Goal: Transaction & Acquisition: Purchase product/service

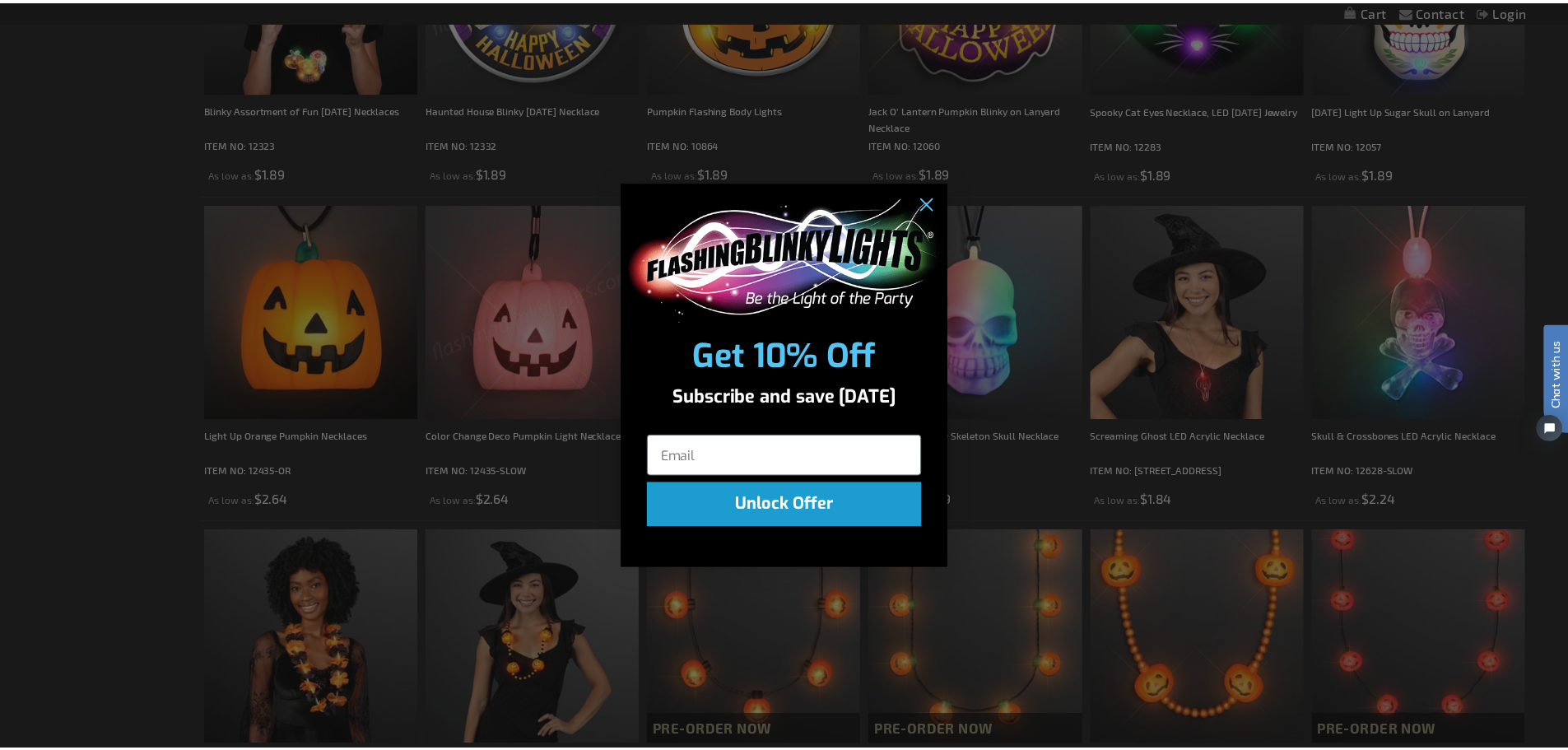
scroll to position [494, 0]
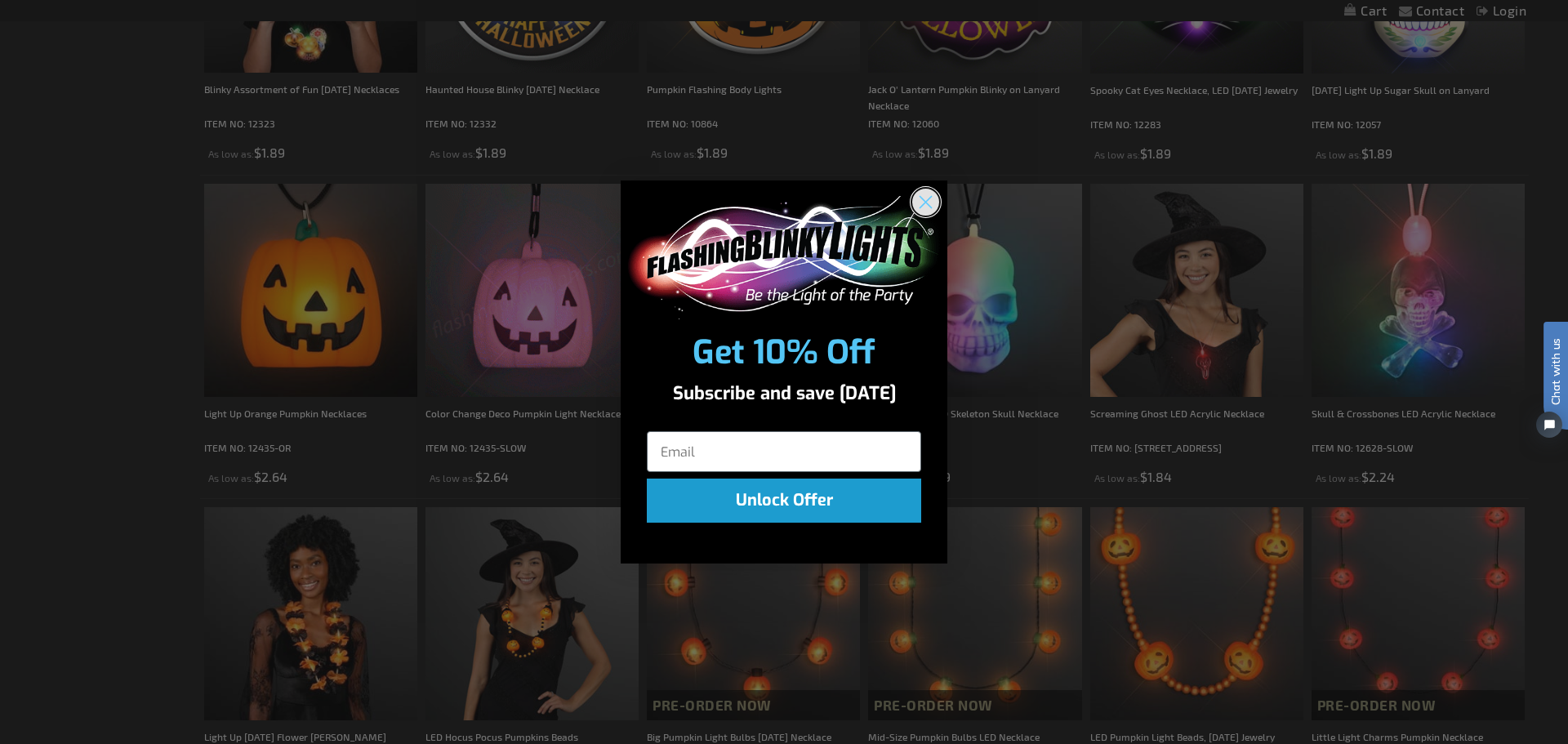
click at [923, 202] on circle "Close dialog" at bounding box center [925, 202] width 27 height 27
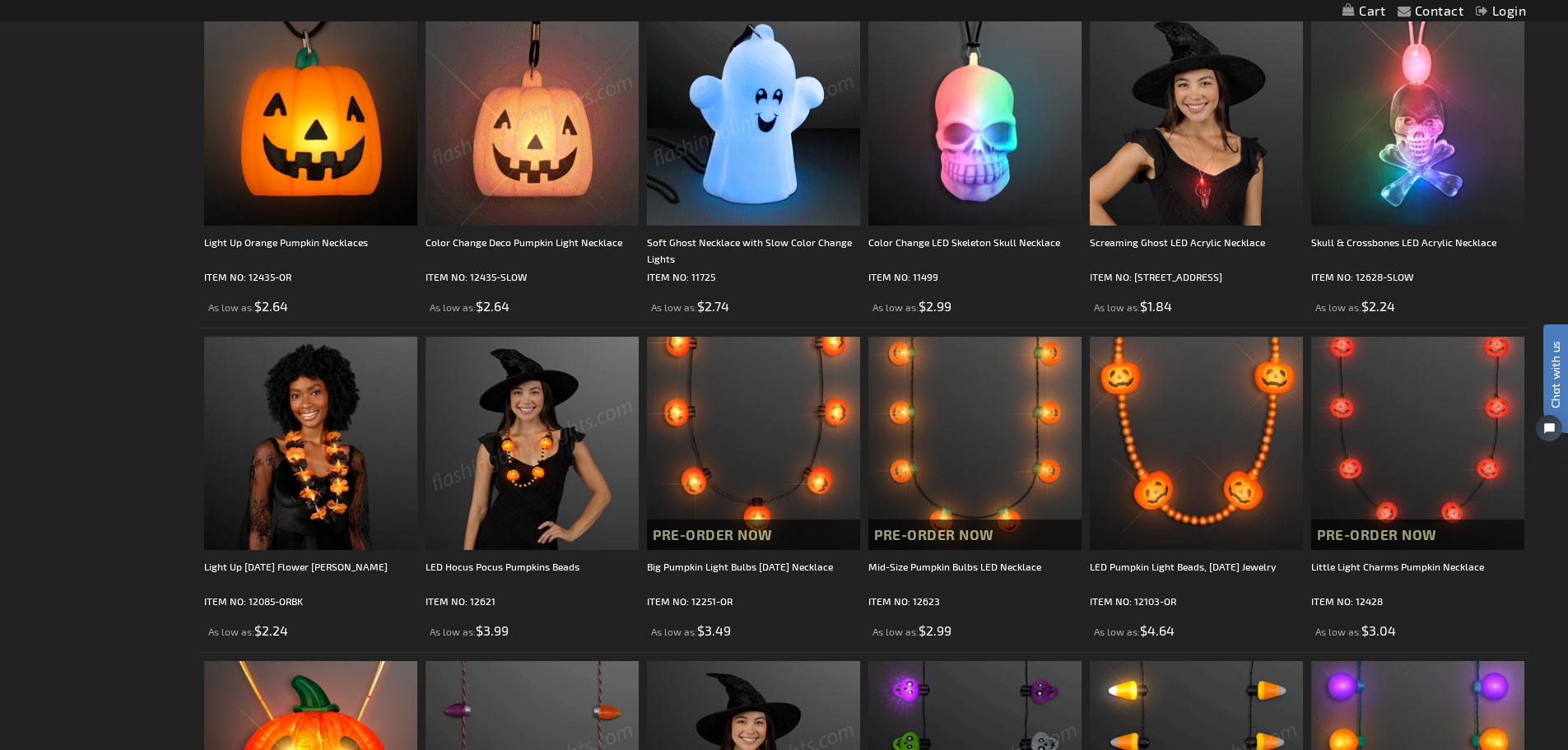
scroll to position [659, 0]
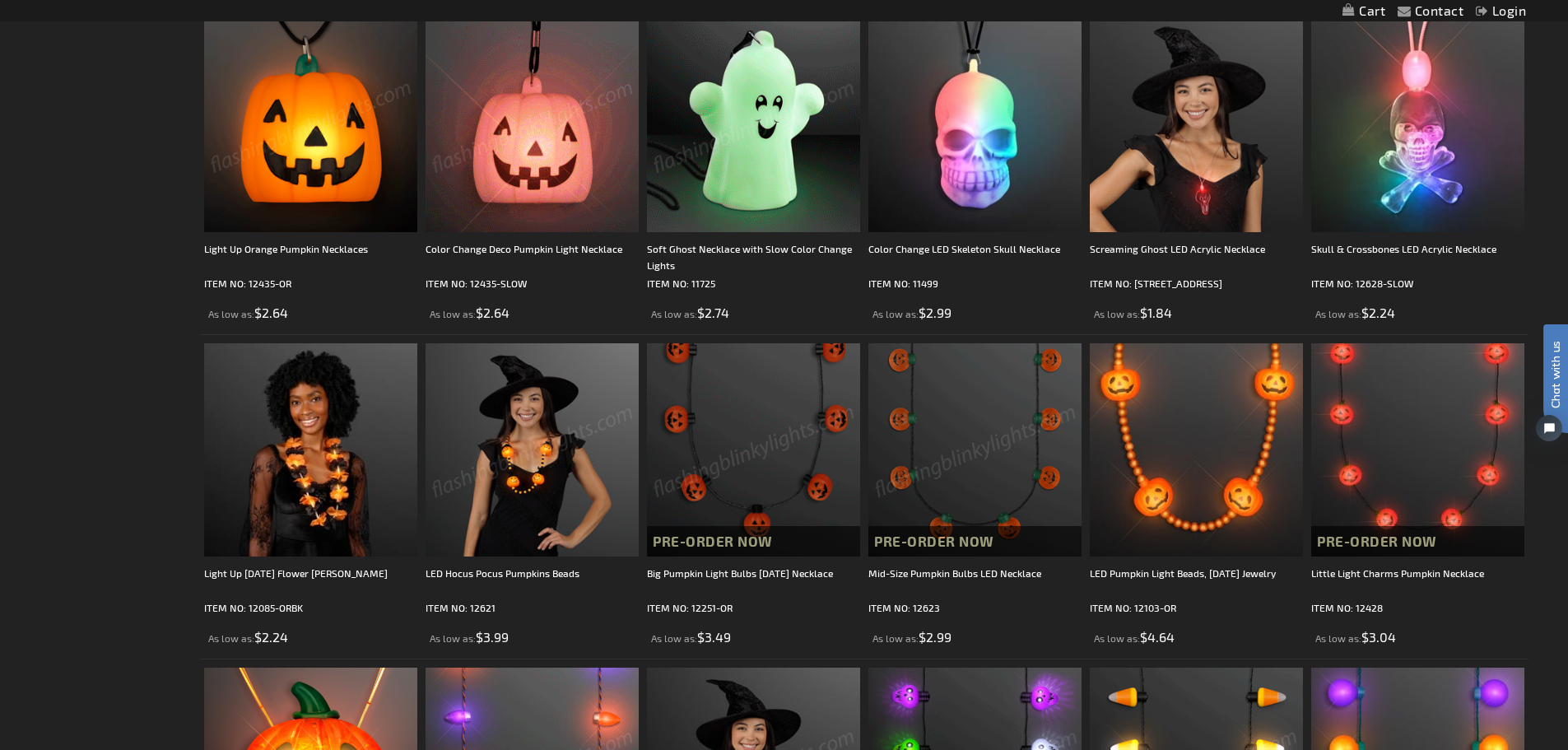
click at [319, 151] on img at bounding box center [311, 125] width 213 height 213
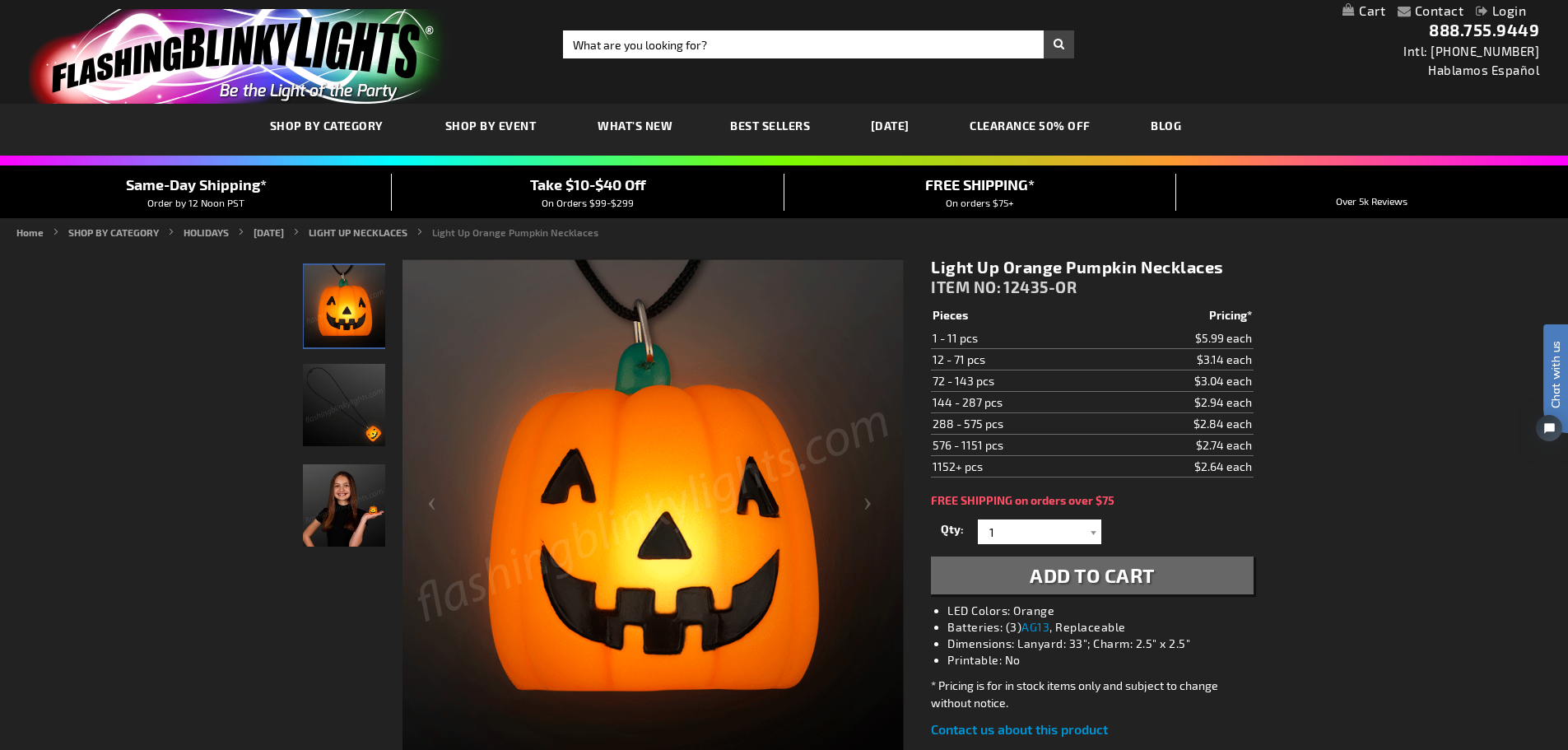
scroll to position [82, 0]
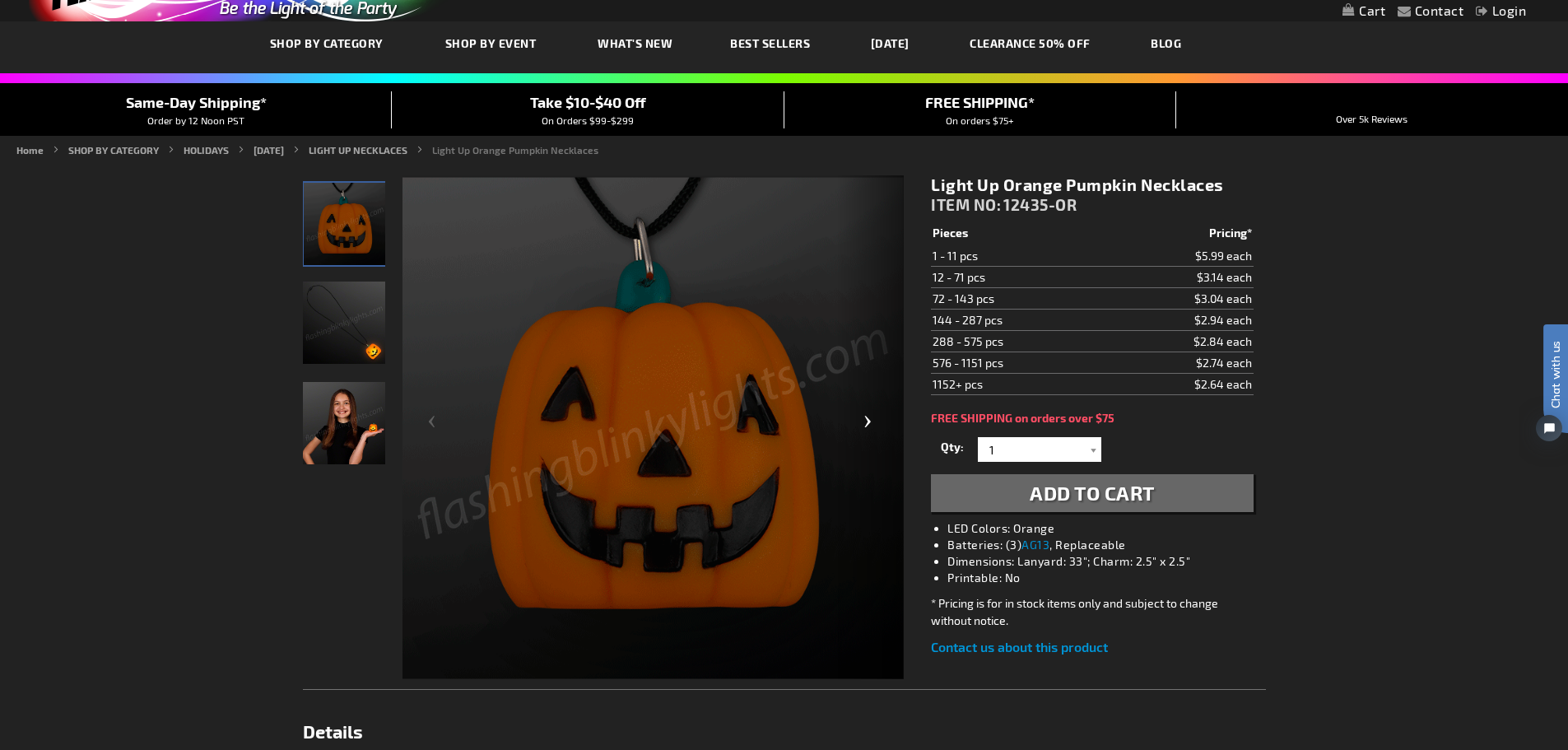
click at [873, 427] on div "Next" at bounding box center [870, 428] width 66 height 505
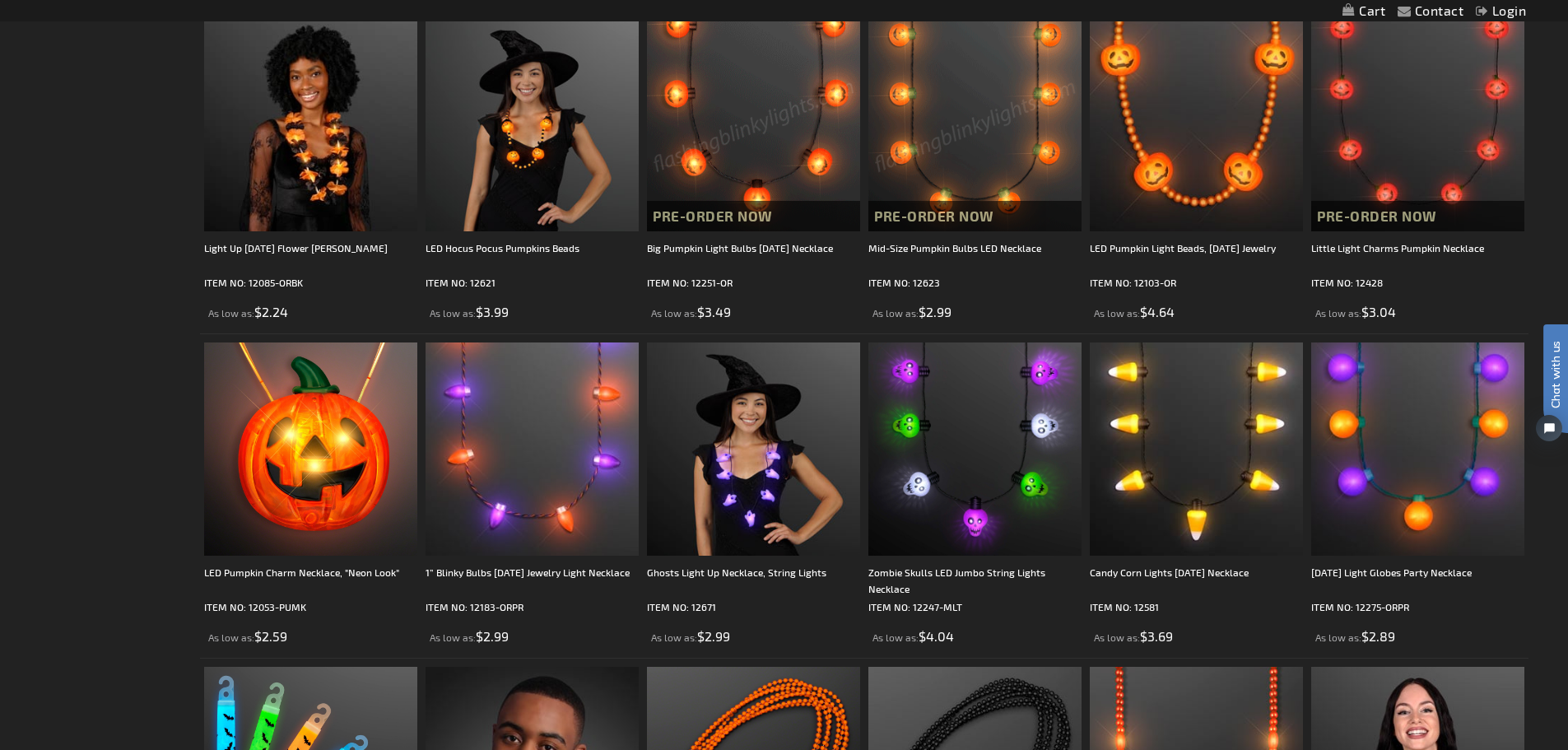
scroll to position [989, 0]
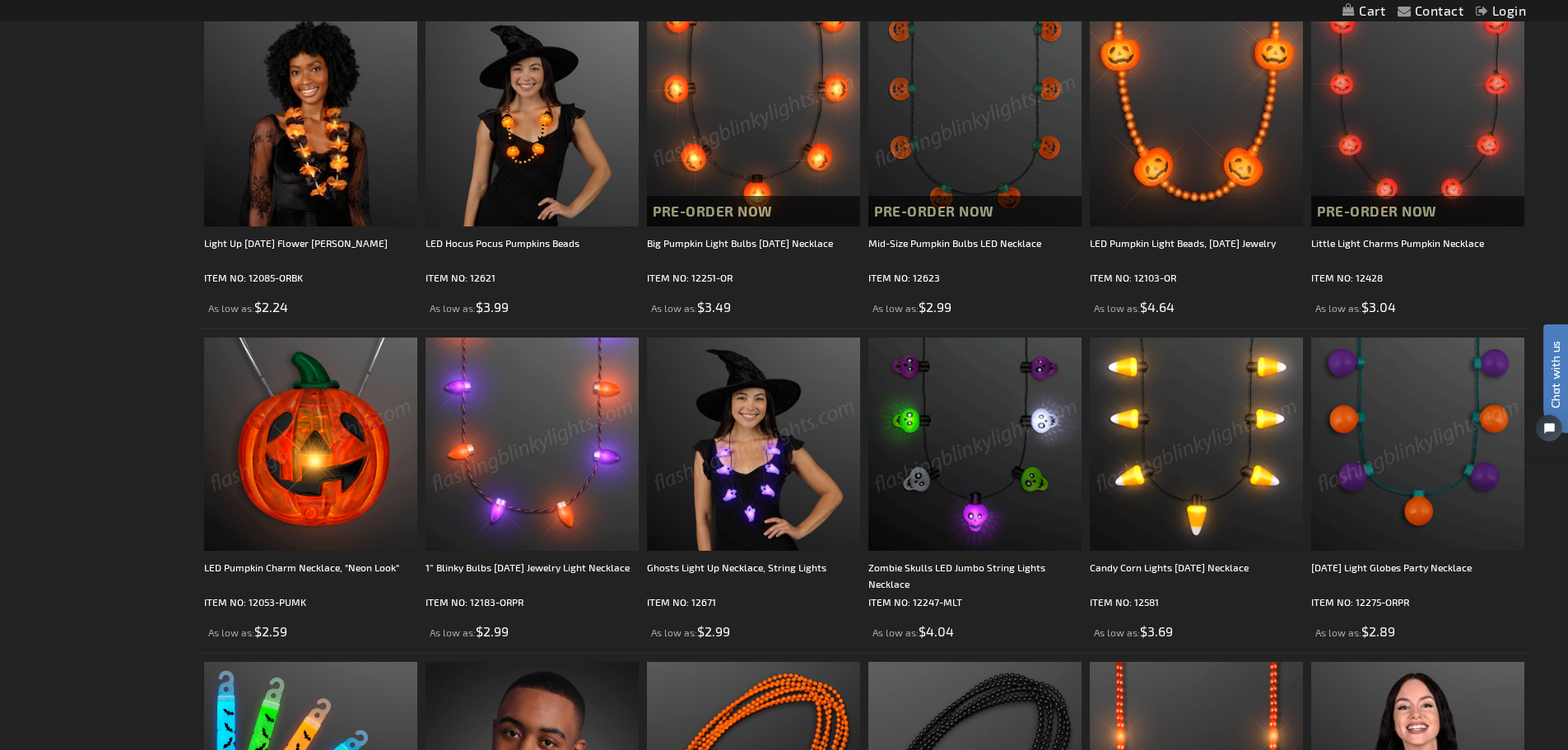
click at [302, 492] on img at bounding box center [311, 444] width 213 height 213
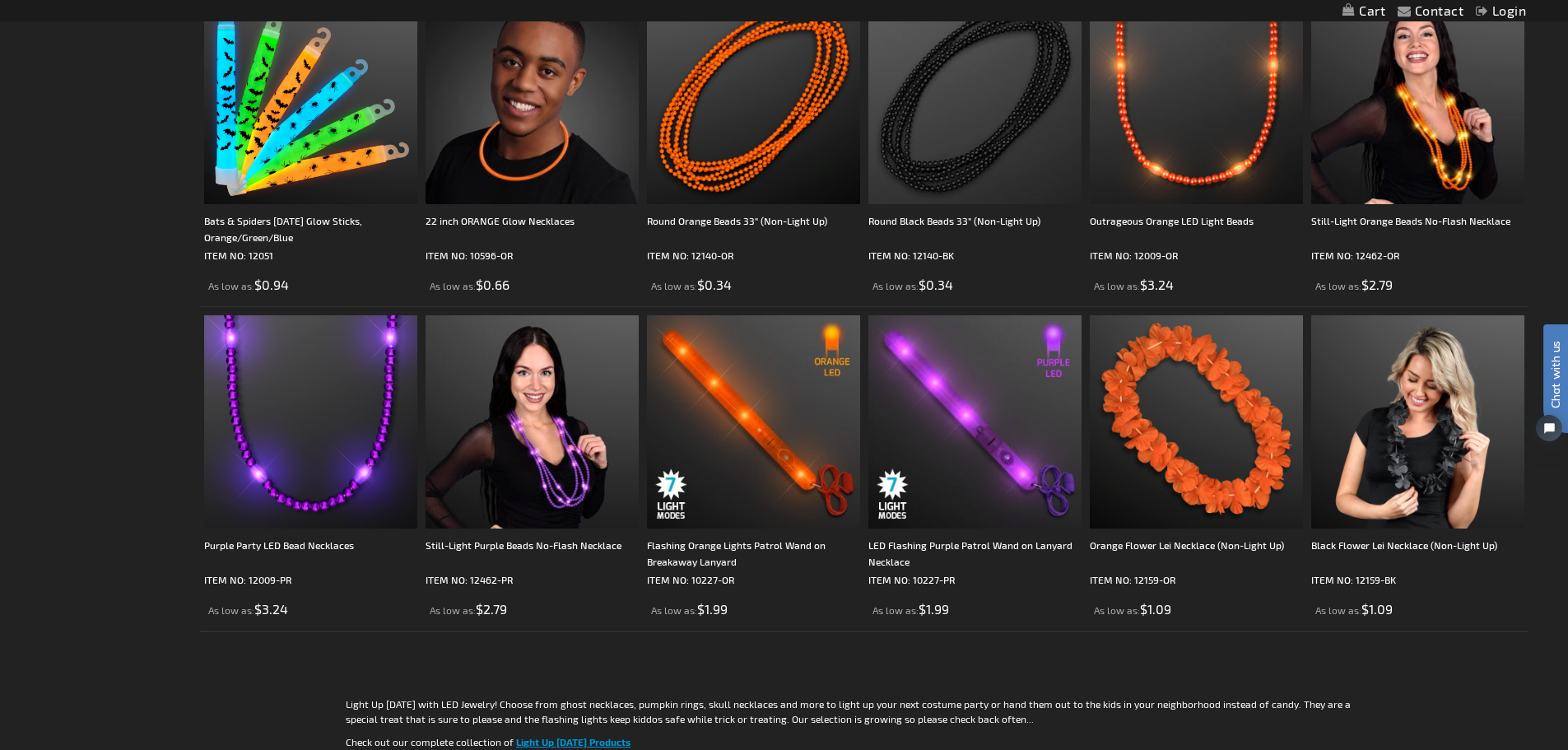
scroll to position [1730, 0]
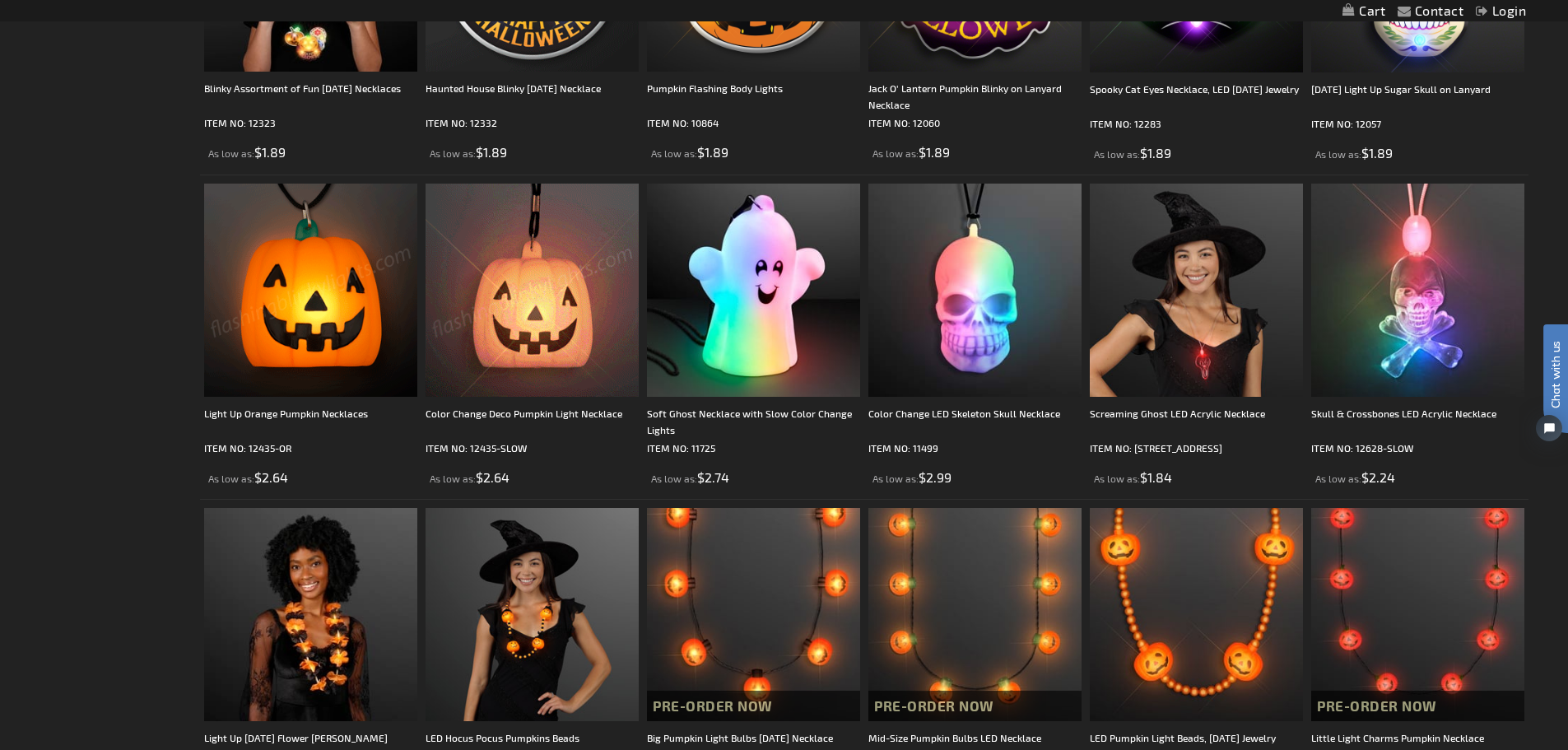
click at [319, 291] on img at bounding box center [311, 290] width 213 height 213
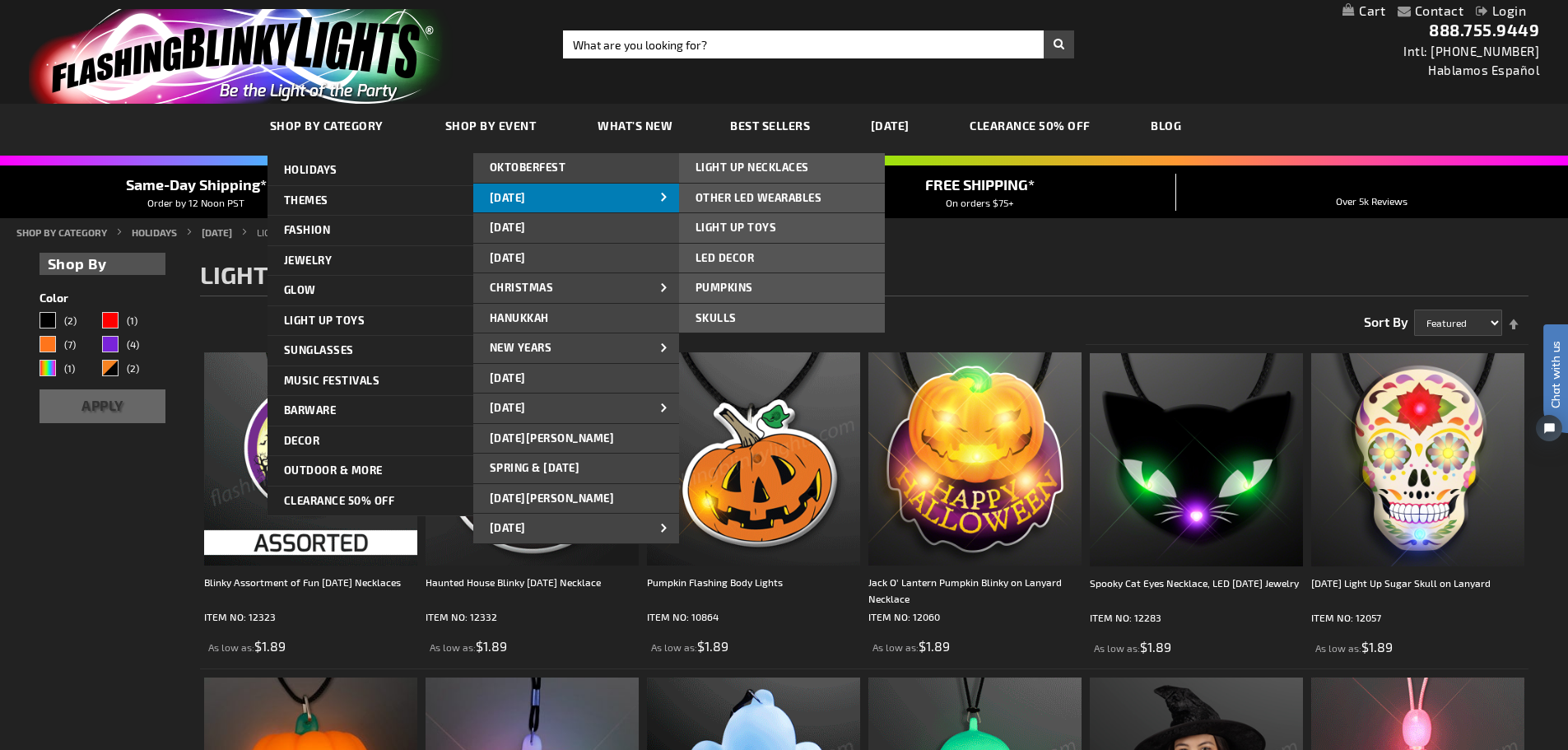
click at [578, 197] on link "[DATE]" at bounding box center [577, 198] width 206 height 29
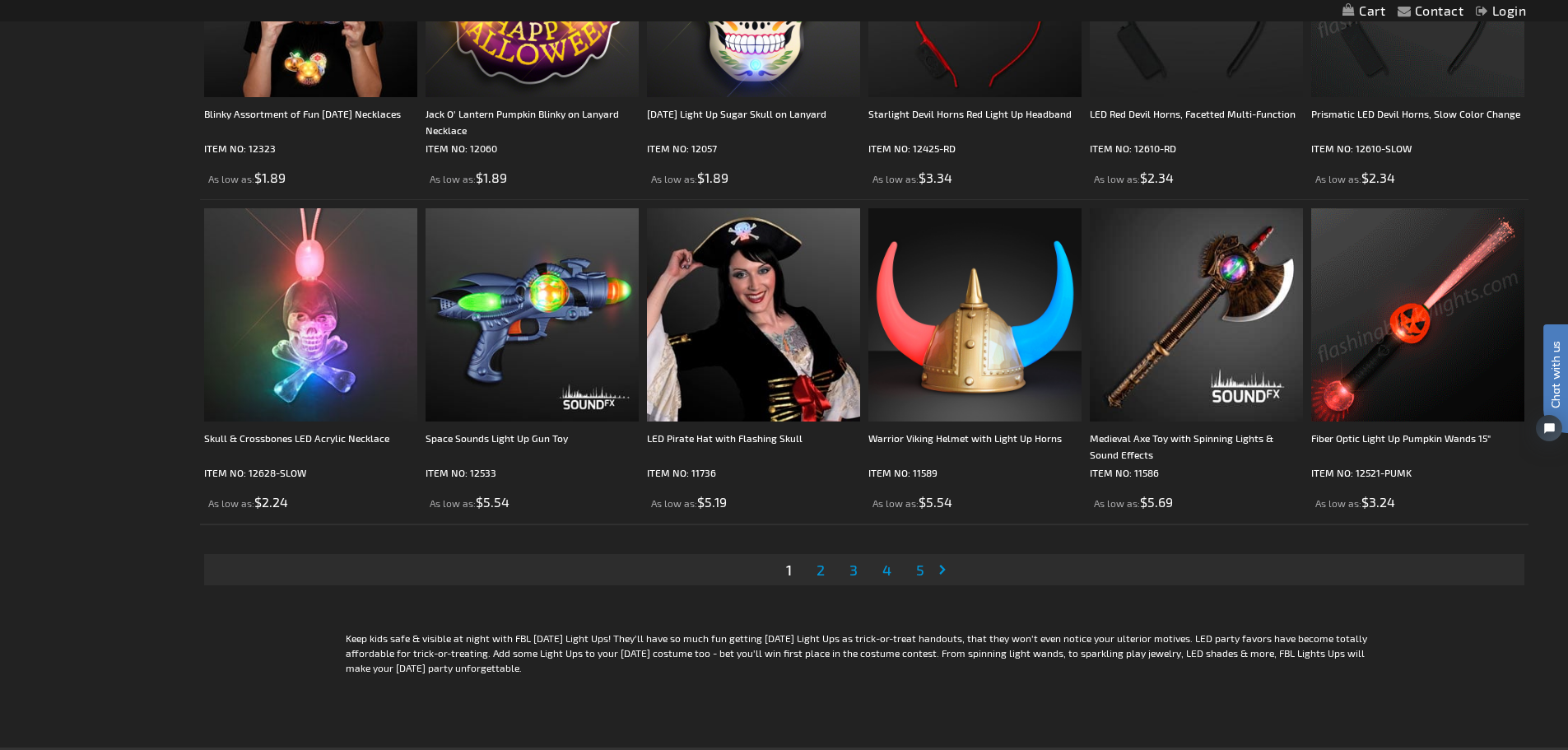
scroll to position [3293, 0]
click at [941, 565] on link "Page Next" at bounding box center [945, 569] width 16 height 25
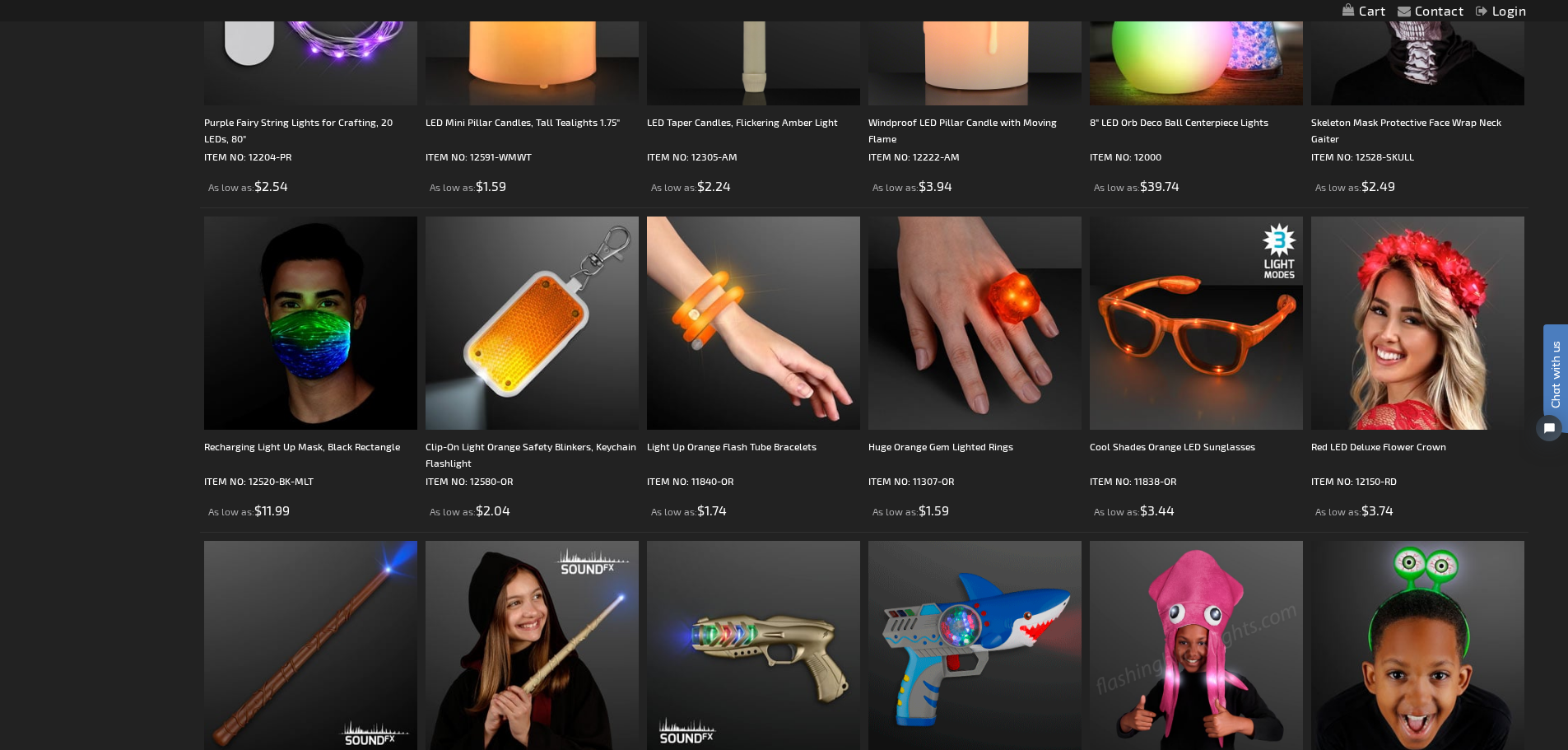
scroll to position [1729, 0]
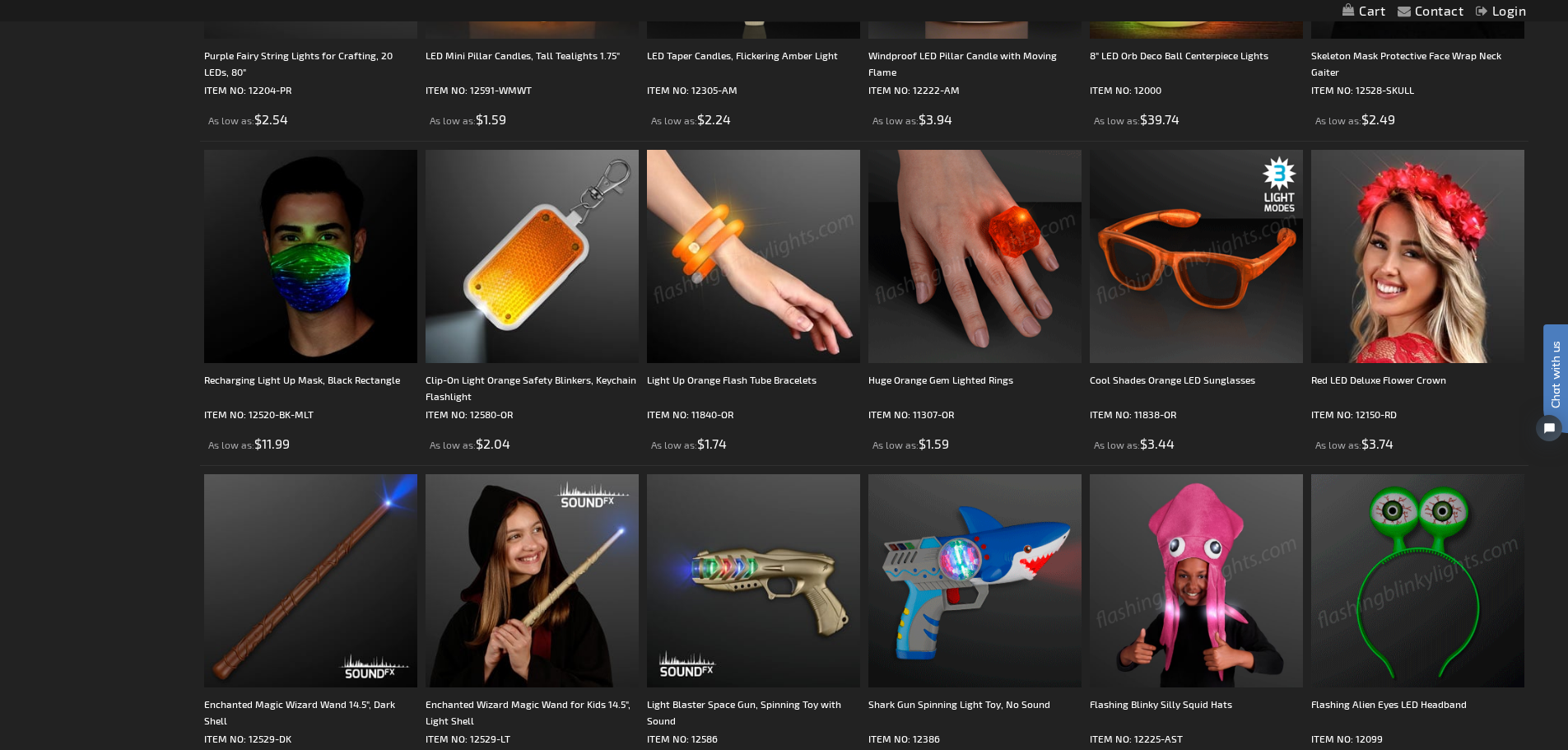
click at [737, 306] on img at bounding box center [753, 256] width 213 height 213
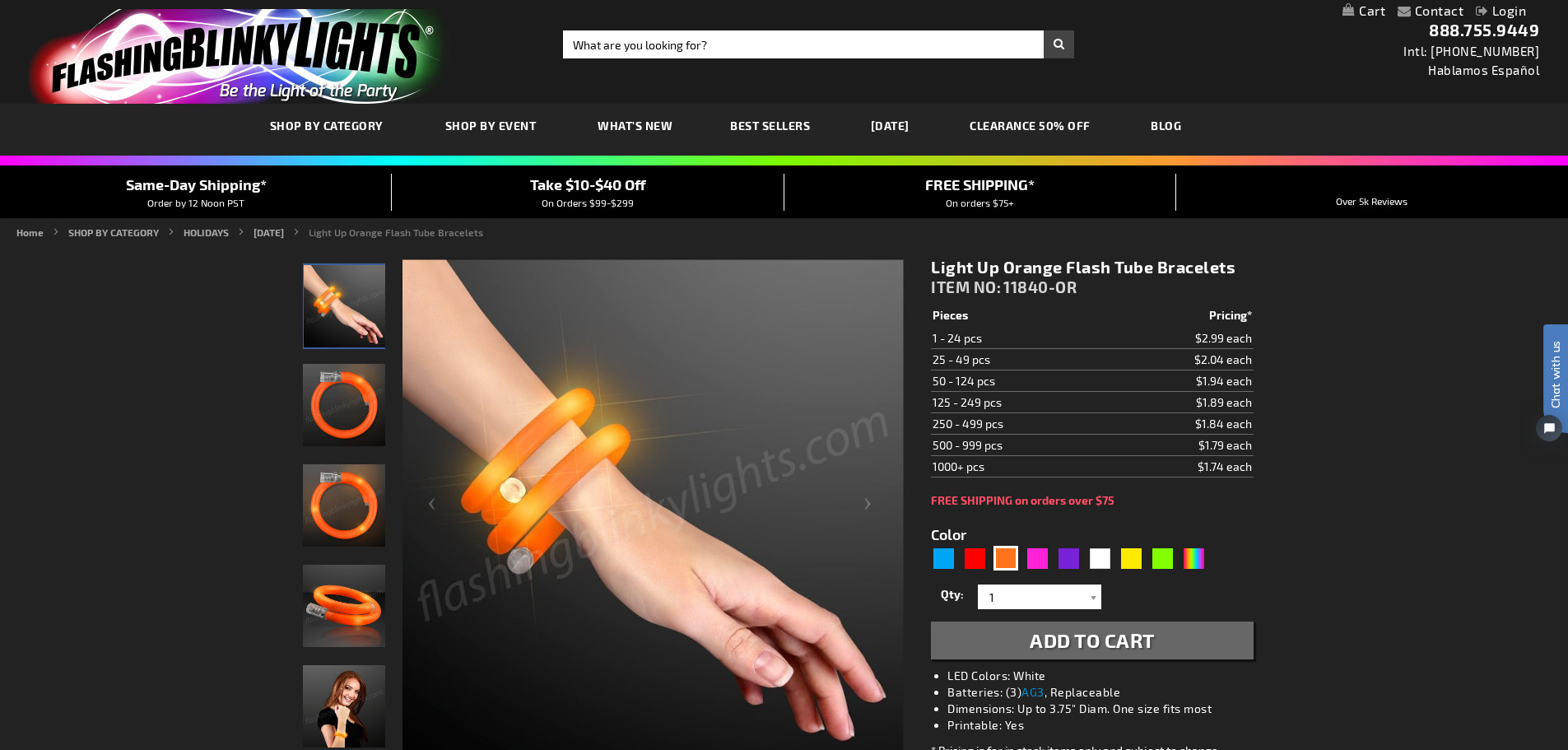
click at [342, 497] on img "Light Up Orange Flash Tube Bracelets" at bounding box center [345, 505] width 82 height 82
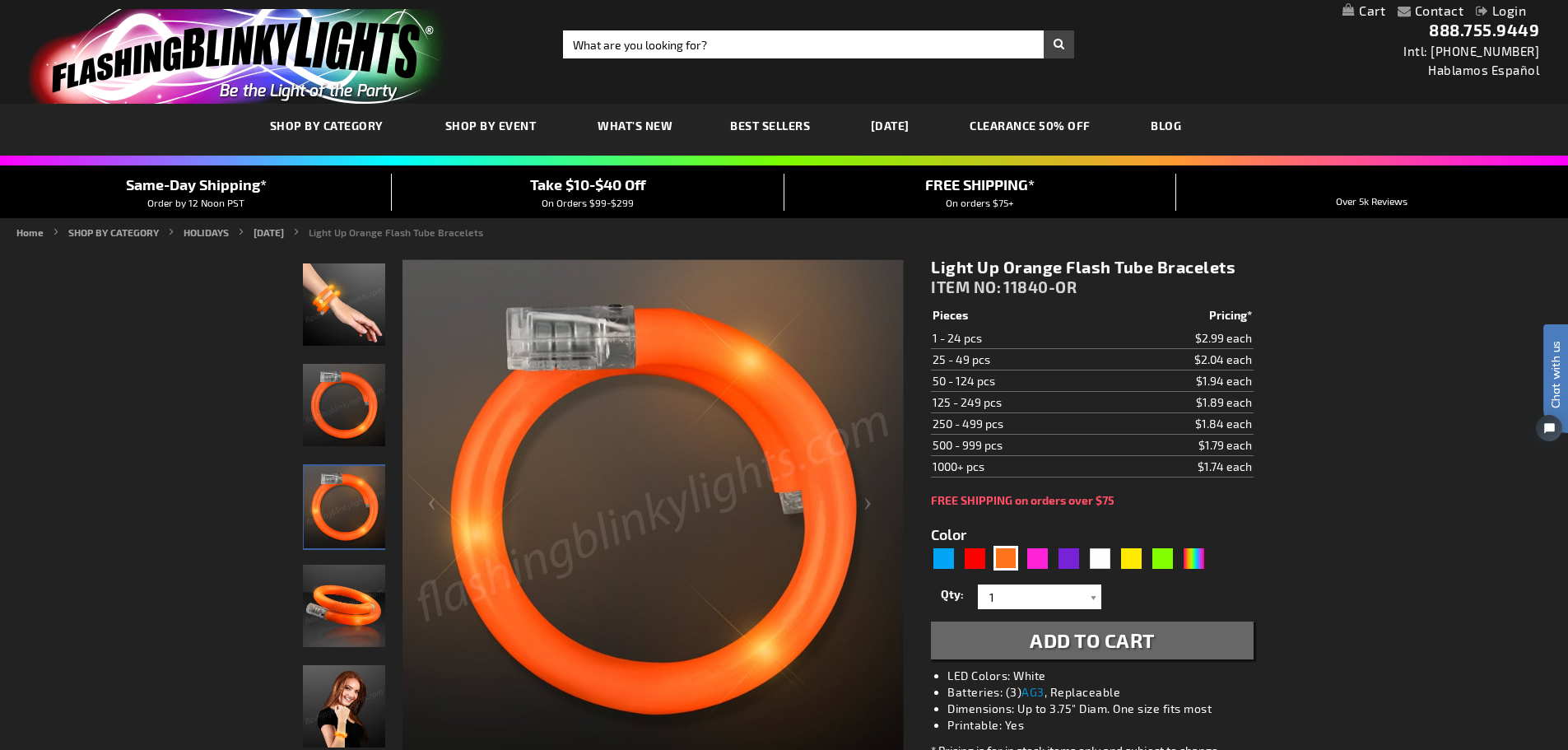
click at [352, 602] on img "Light Up Orange Flash Tube Bracelets" at bounding box center [345, 606] width 82 height 82
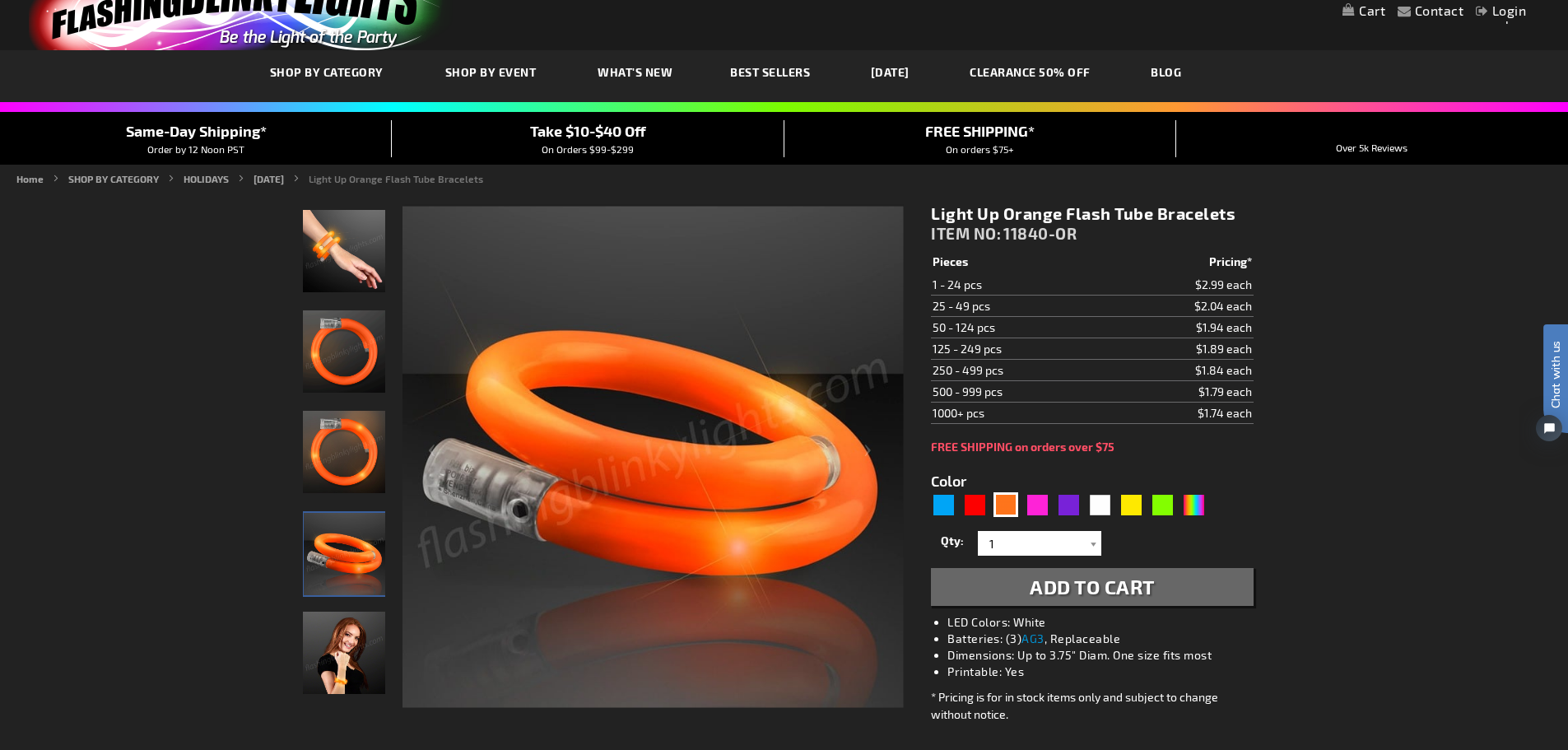
scroll to position [82, 0]
